Goal: Browse casually

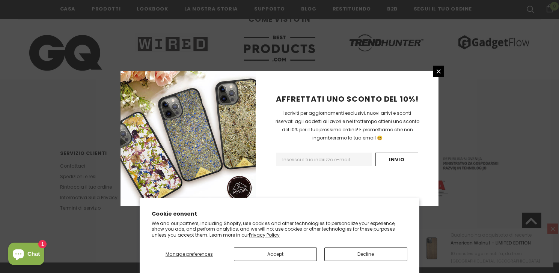
scroll to position [1054, 0]
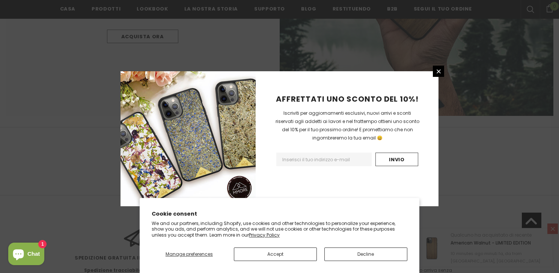
click at [279, 229] on p "We and our partners, including Shopify, use cookies and other technologies to p…" at bounding box center [280, 230] width 256 height 18
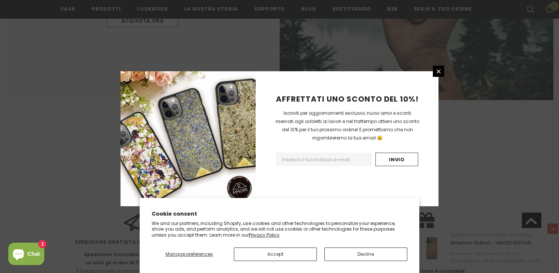
scroll to position [3901, 0]
